Goal: Task Accomplishment & Management: Use online tool/utility

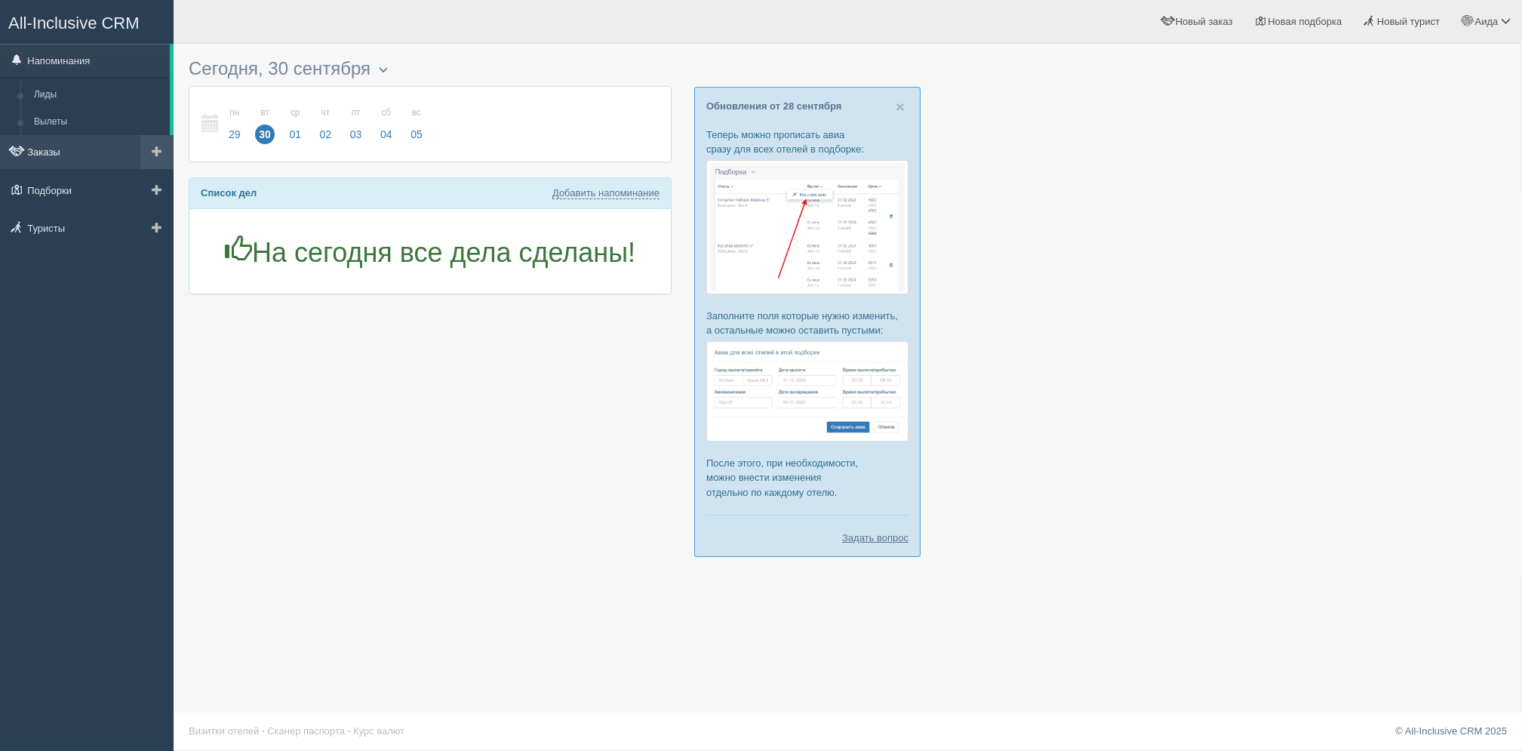
click at [110, 161] on link "Заказы" at bounding box center [87, 151] width 174 height 33
click at [149, 160] on link at bounding box center [156, 151] width 33 height 33
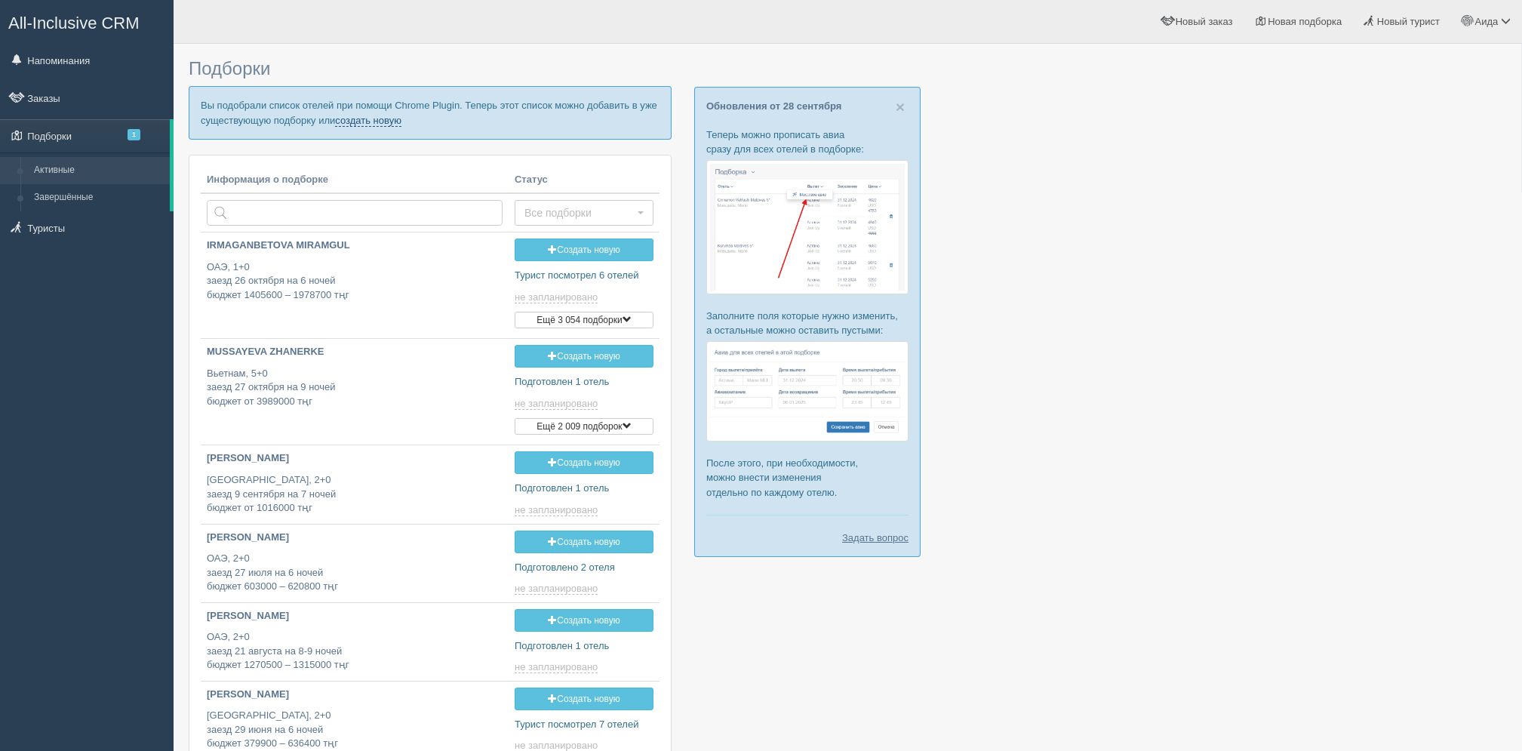
click at [376, 123] on link "создать новую" at bounding box center [368, 121] width 66 height 12
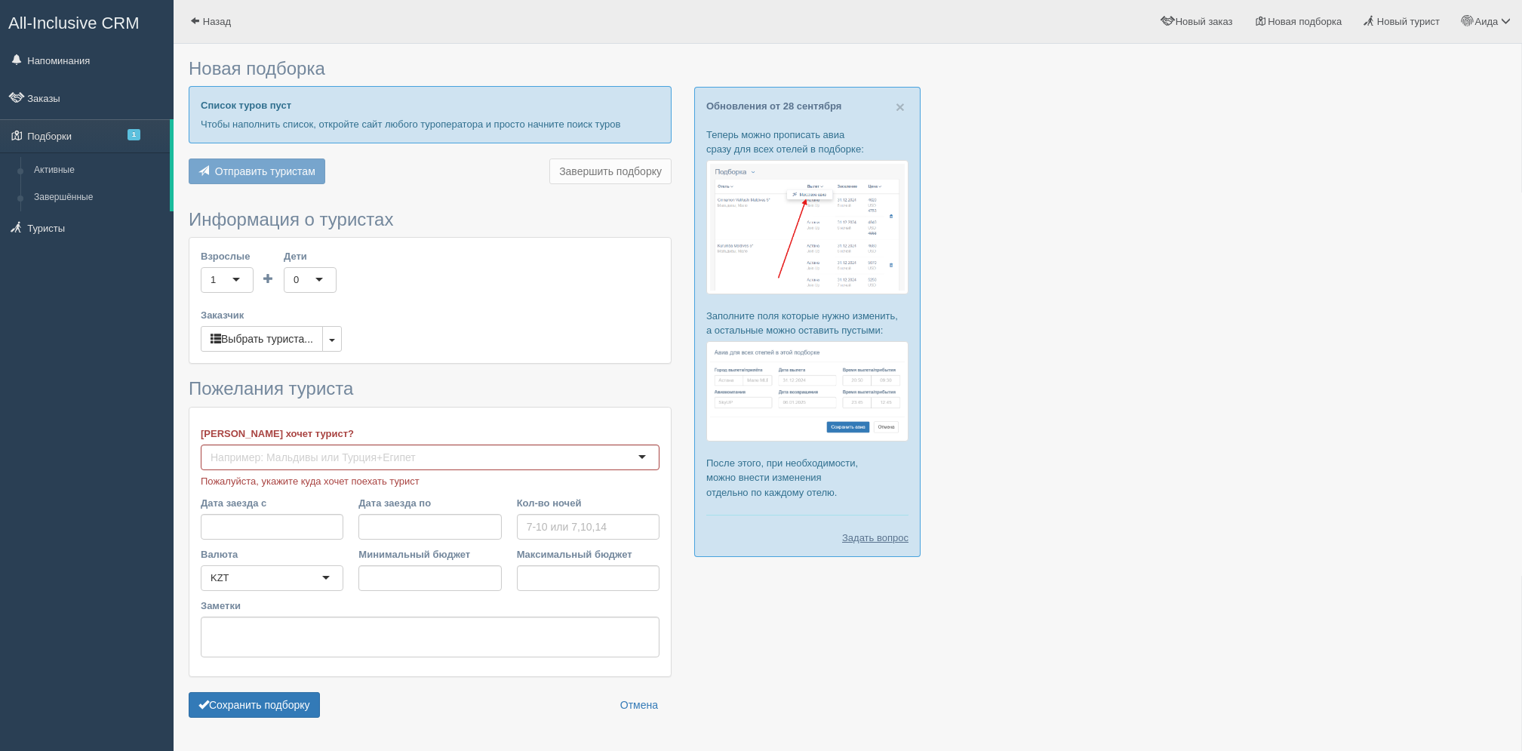
type input "7"
type input "2225300"
type input "2225400"
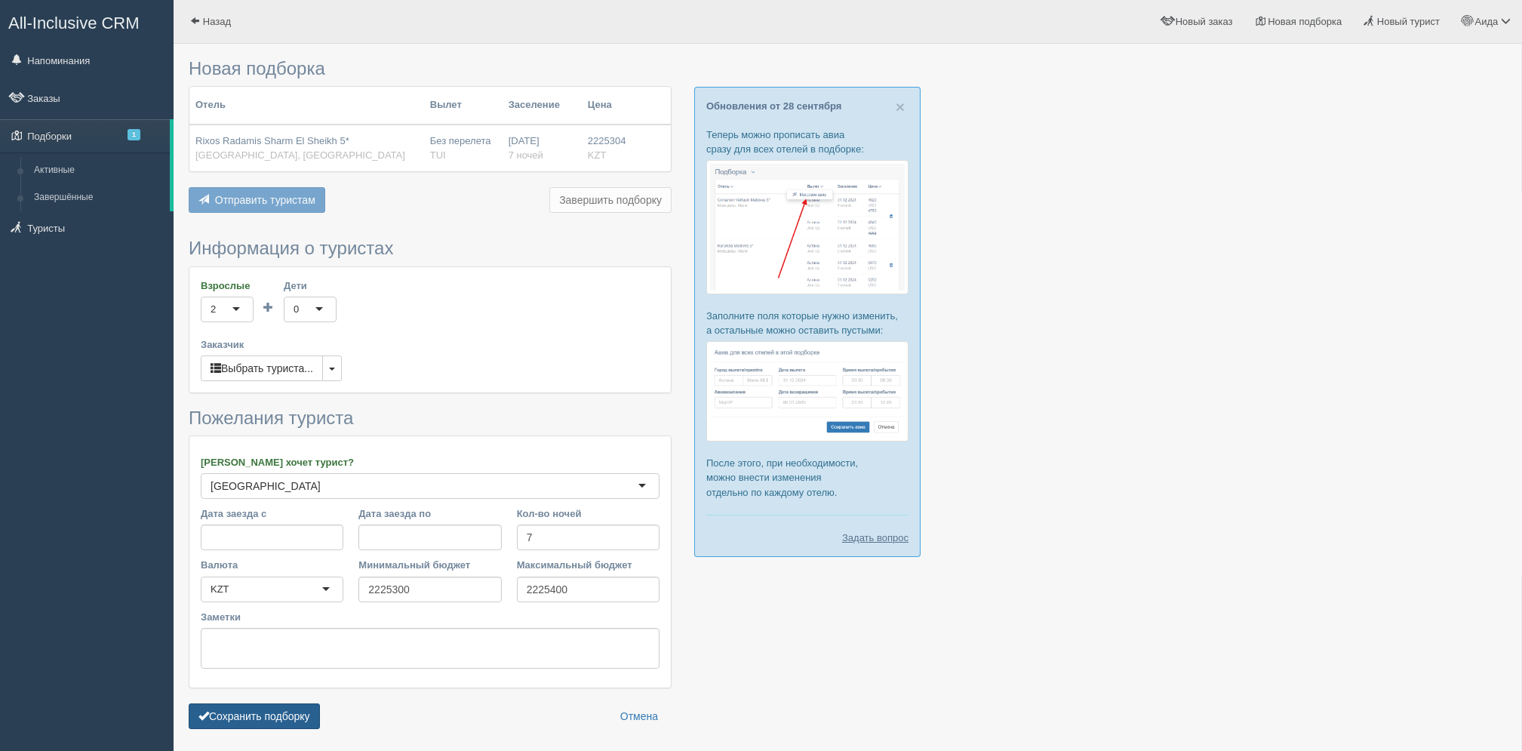
click at [309, 708] on button "Сохранить подборку" at bounding box center [254, 716] width 131 height 26
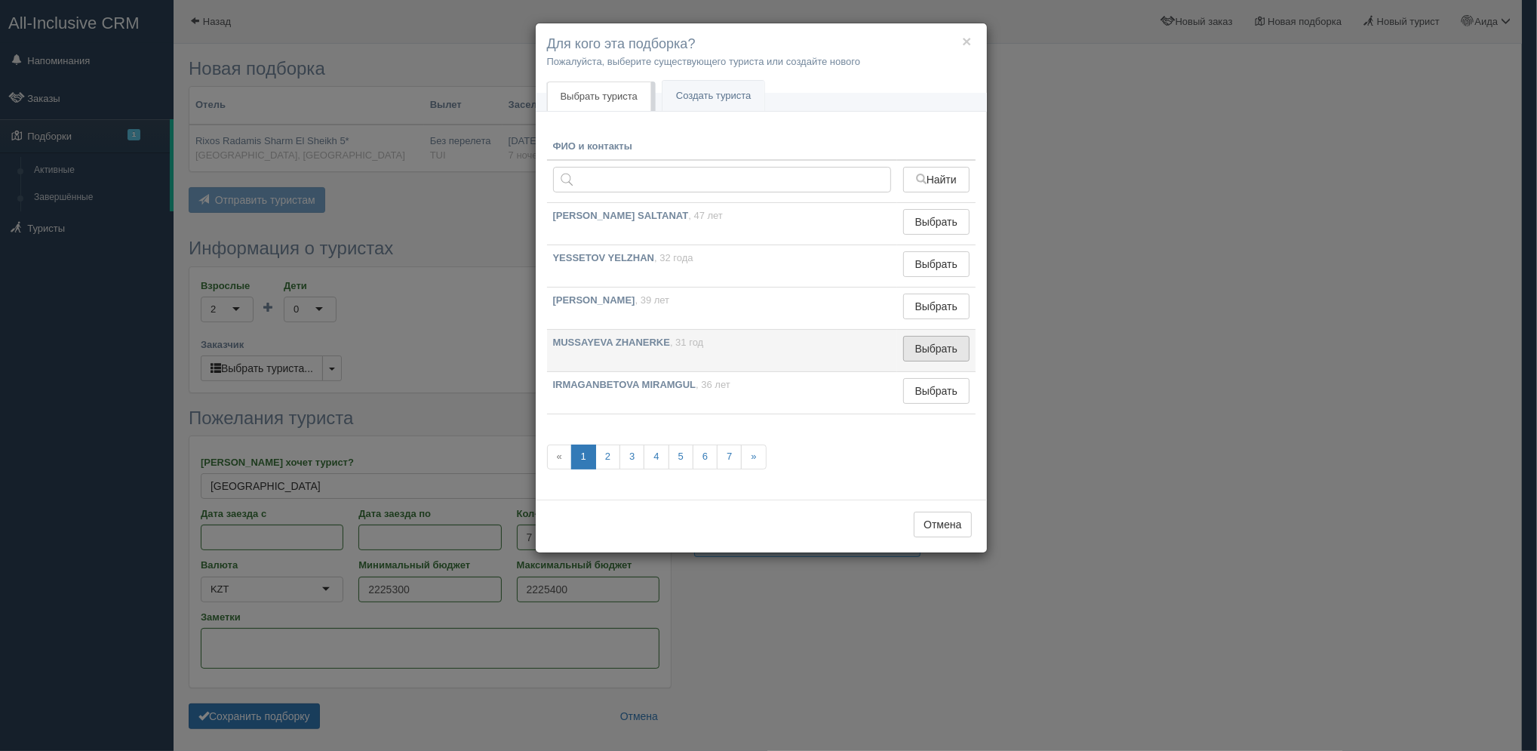
click at [950, 342] on button "Выбрать" at bounding box center [936, 349] width 66 height 26
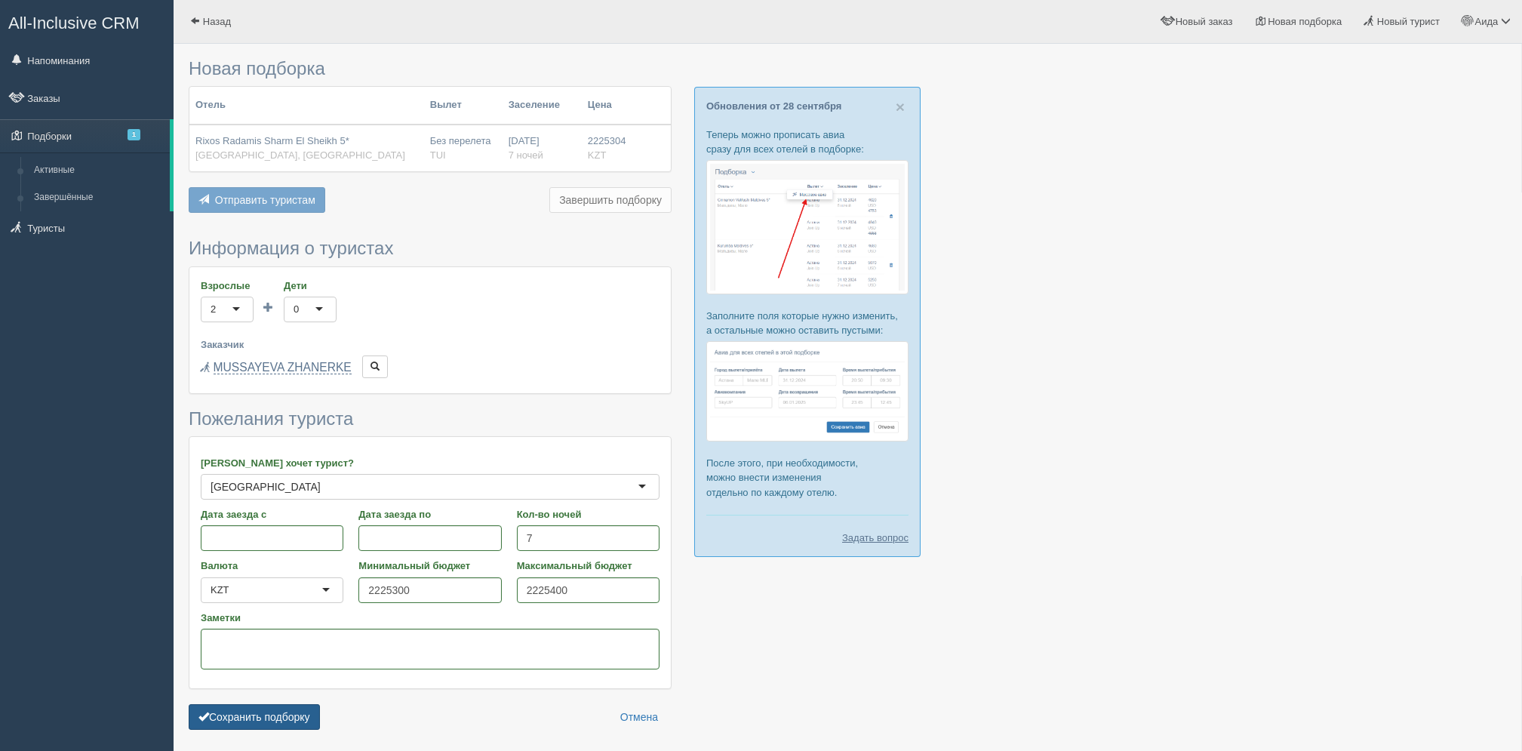
click at [309, 721] on button "Сохранить подборку" at bounding box center [254, 717] width 131 height 26
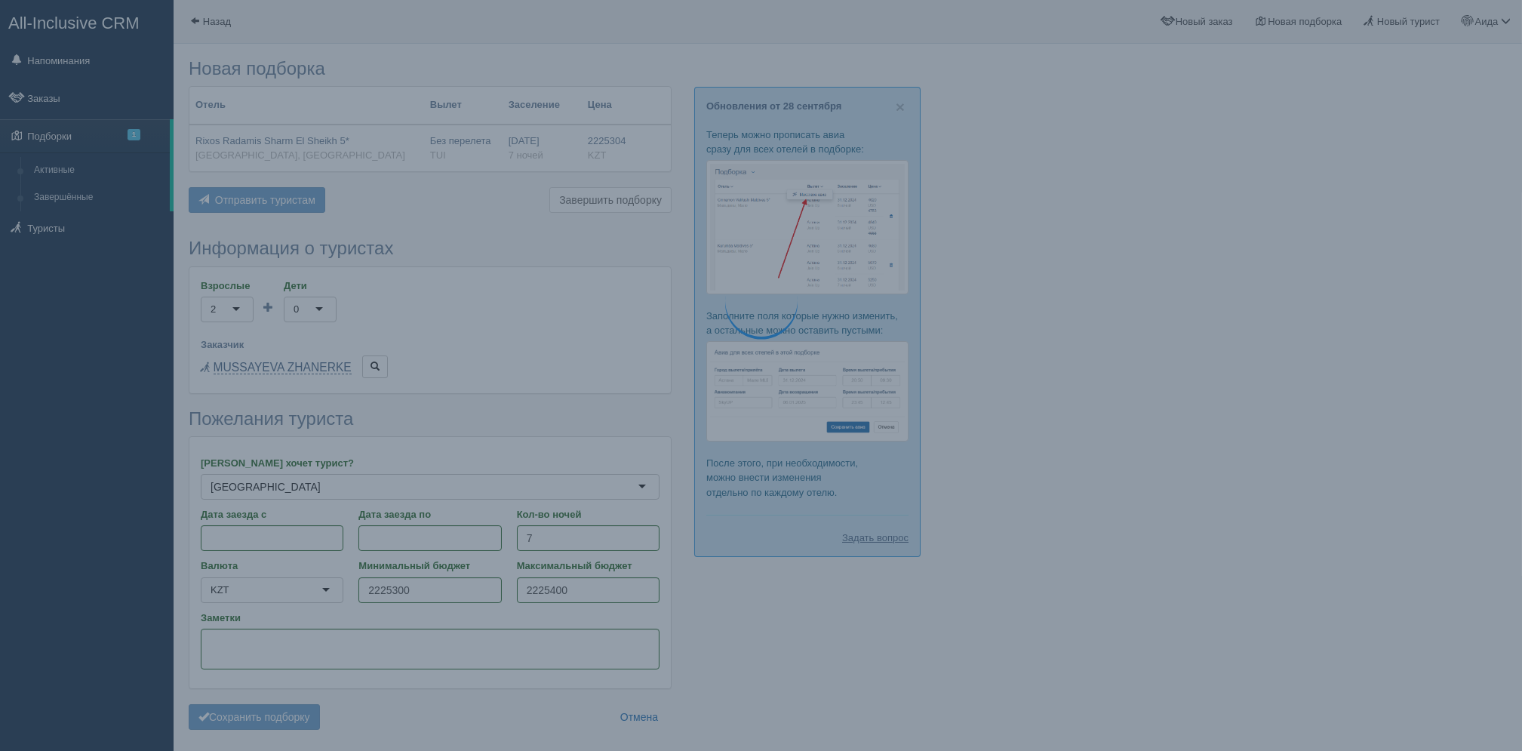
click at [519, 357] on div "MUSSAYEVA ZHANERKE" at bounding box center [430, 368] width 459 height 26
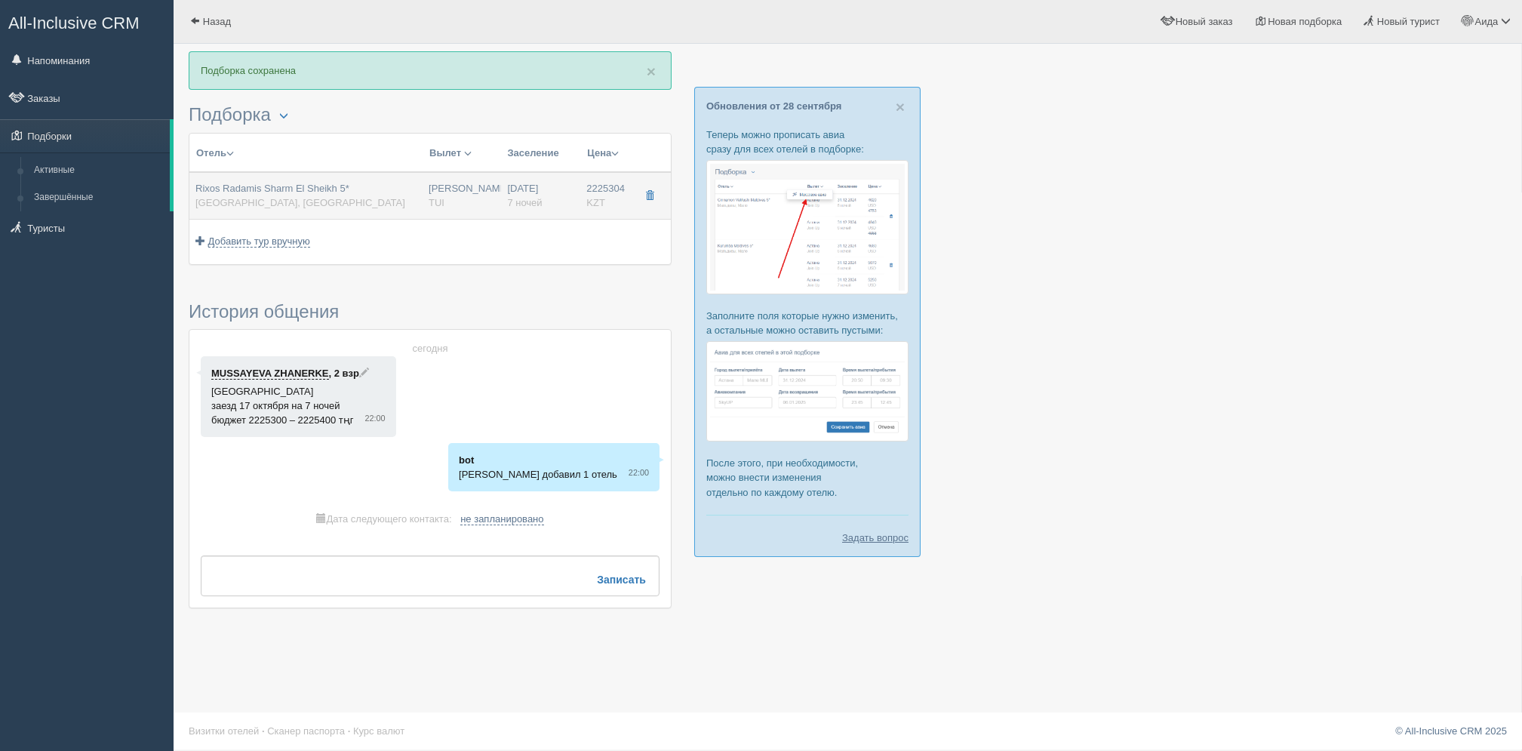
click at [395, 186] on div "Rixos Radamis Sharm El Sheikh 5* Египет, Шарм-эль-Шейх" at bounding box center [305, 196] width 221 height 28
click at [414, 195] on div "Rixos Radamis Sharm El Sheikh 5* Египет, Шарм-эль-Шейх" at bounding box center [305, 196] width 221 height 28
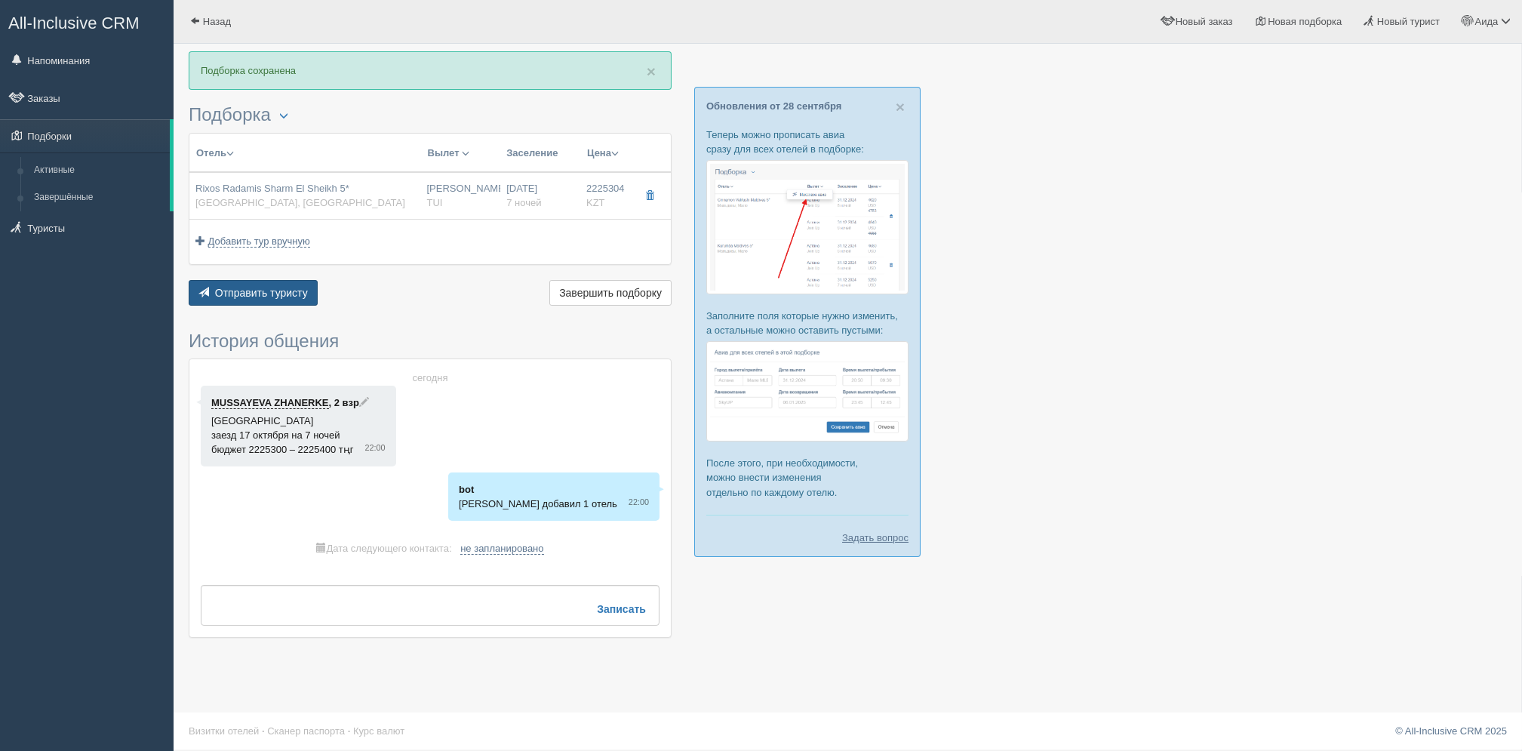
click at [291, 284] on button "Отправить туристу Отправить" at bounding box center [253, 293] width 129 height 26
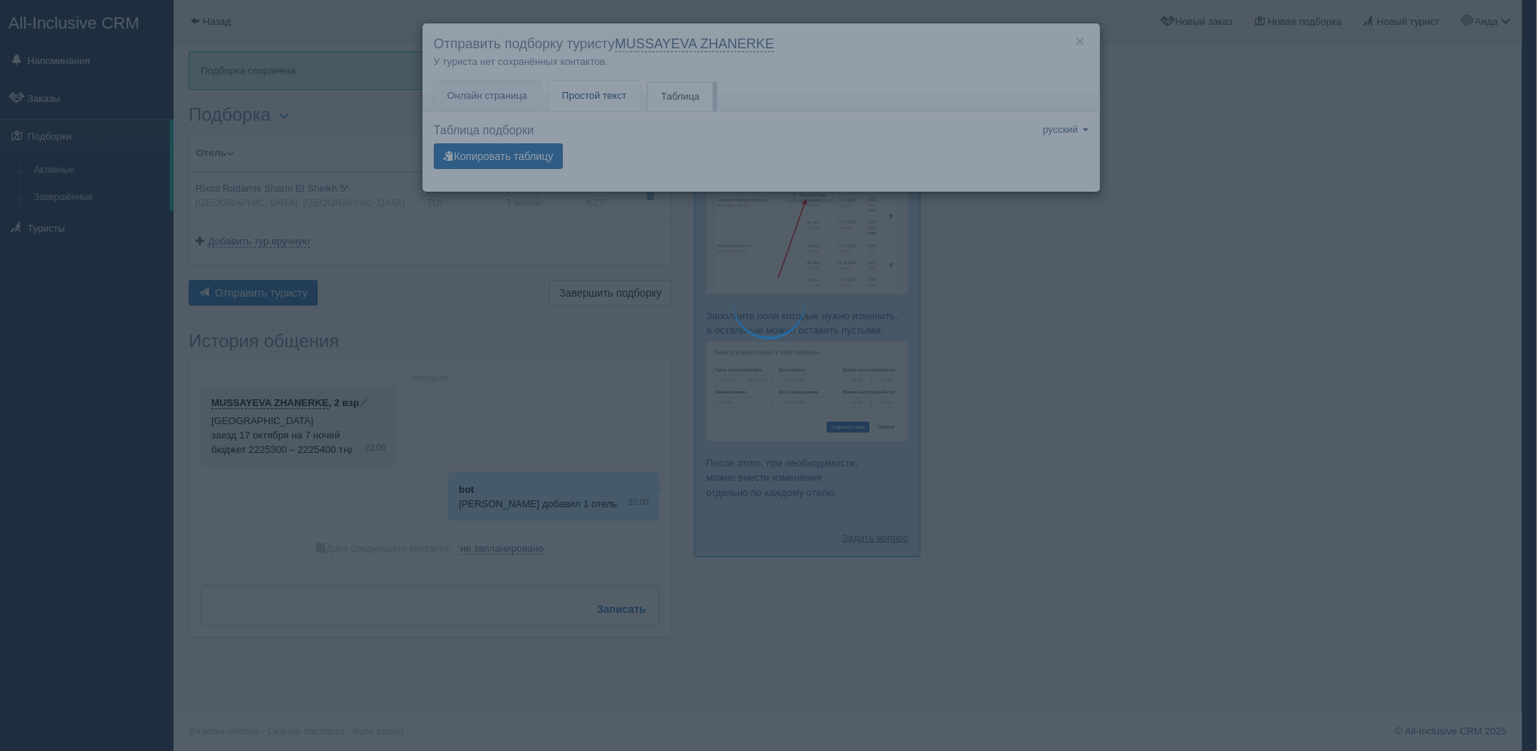
click at [584, 83] on link "Простой текст Текст" at bounding box center [595, 96] width 92 height 31
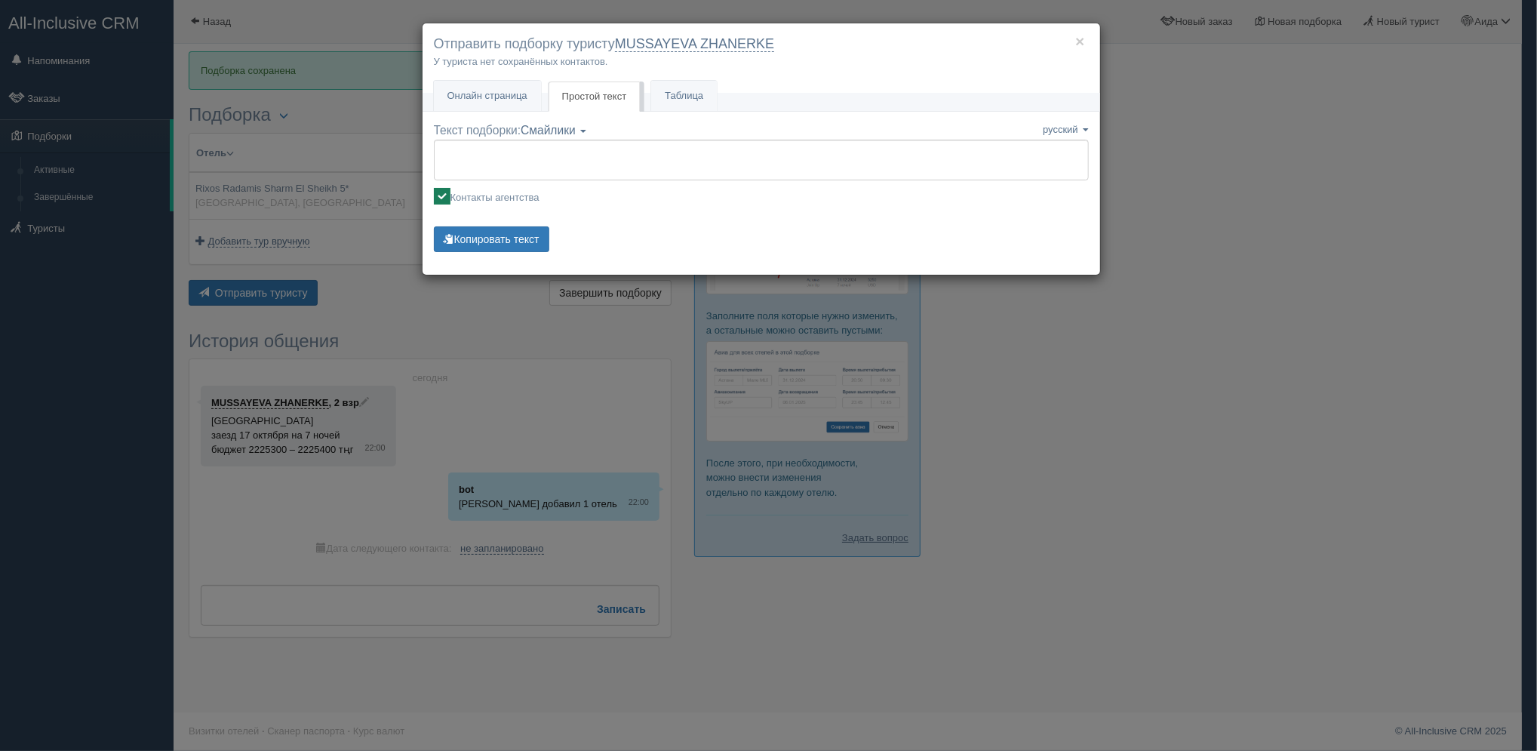
type textarea "🌞 Добрый день! Предлагаем Вам рассмотреть следующие варианты: 🌎 Египет, Шарм-эл…"
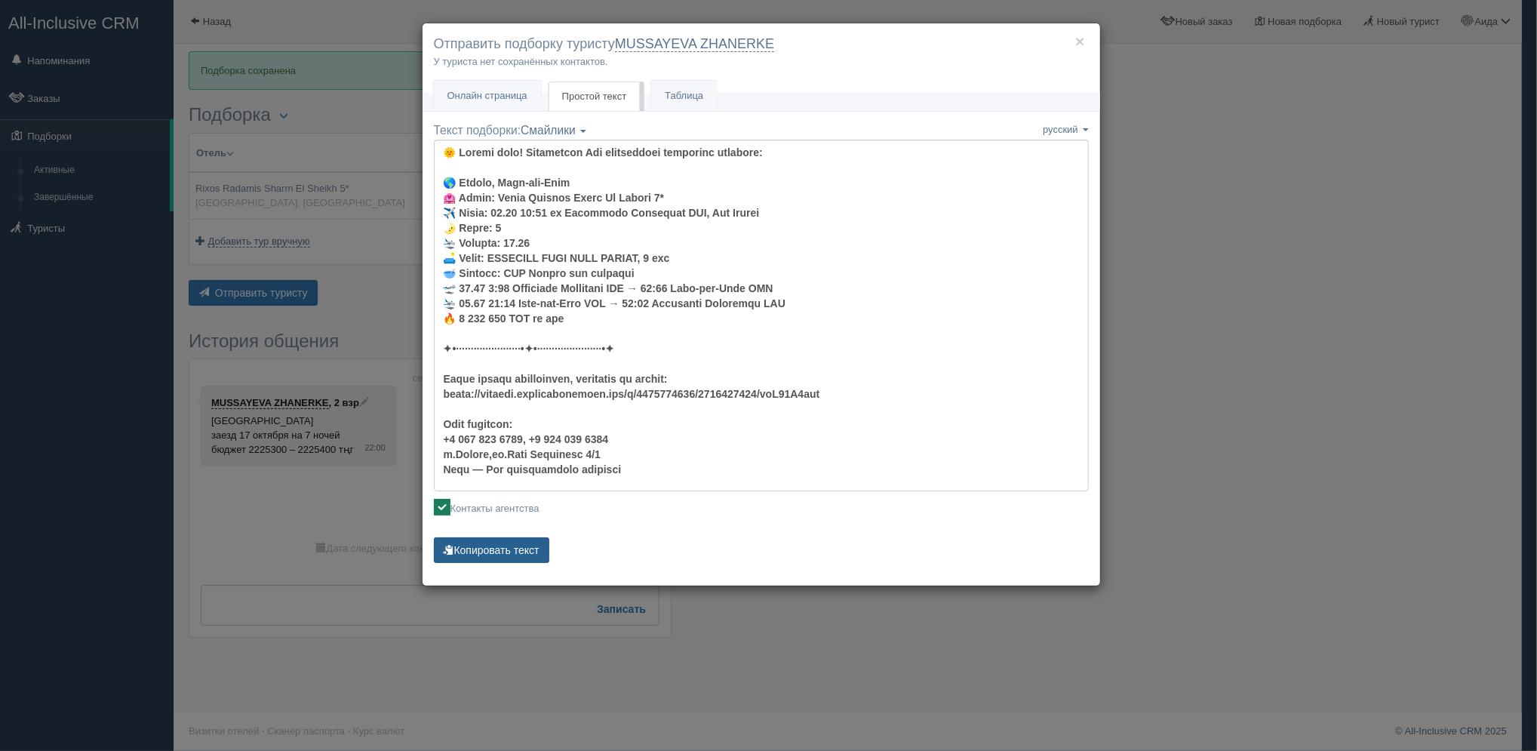
click at [509, 546] on button "Копировать текст" at bounding box center [491, 550] width 115 height 26
